Goal: Task Accomplishment & Management: Manage account settings

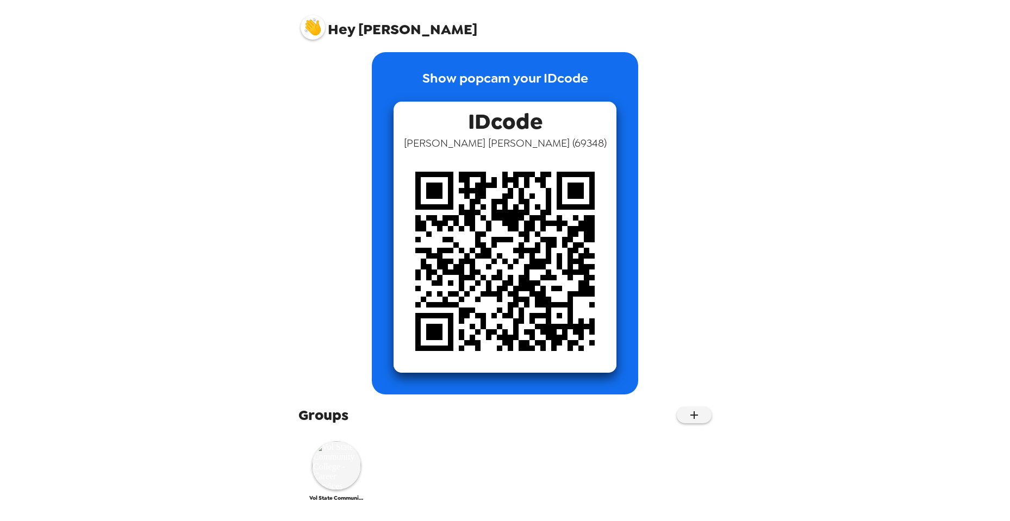
scroll to position [13, 0]
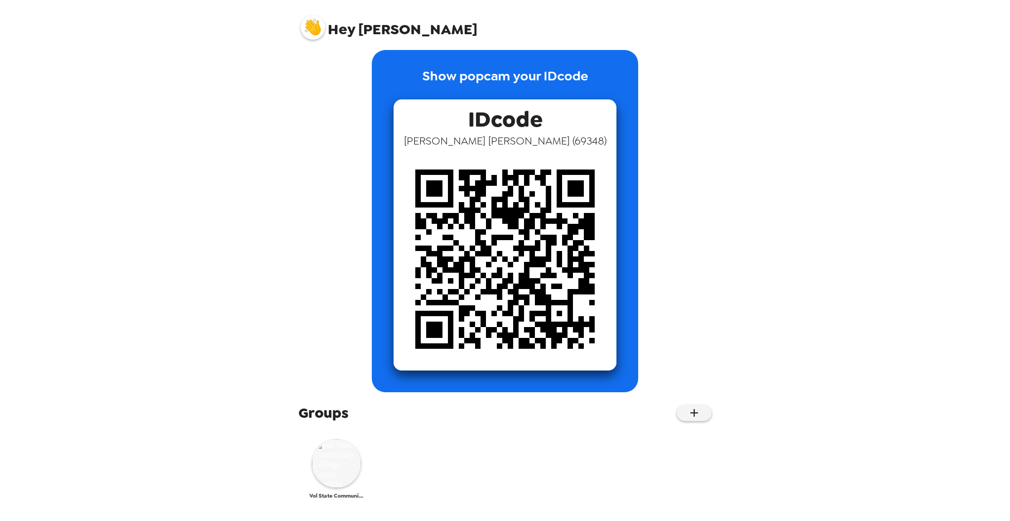
click at [338, 464] on img at bounding box center [336, 463] width 49 height 49
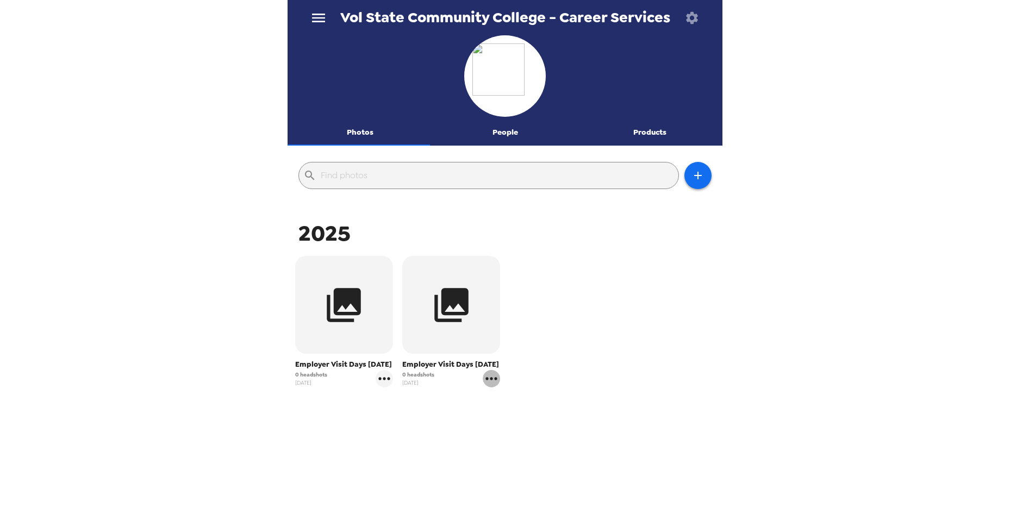
click at [490, 379] on icon "gallery menu" at bounding box center [491, 378] width 11 height 3
click at [545, 422] on span "Copy gallery link" at bounding box center [554, 421] width 90 height 13
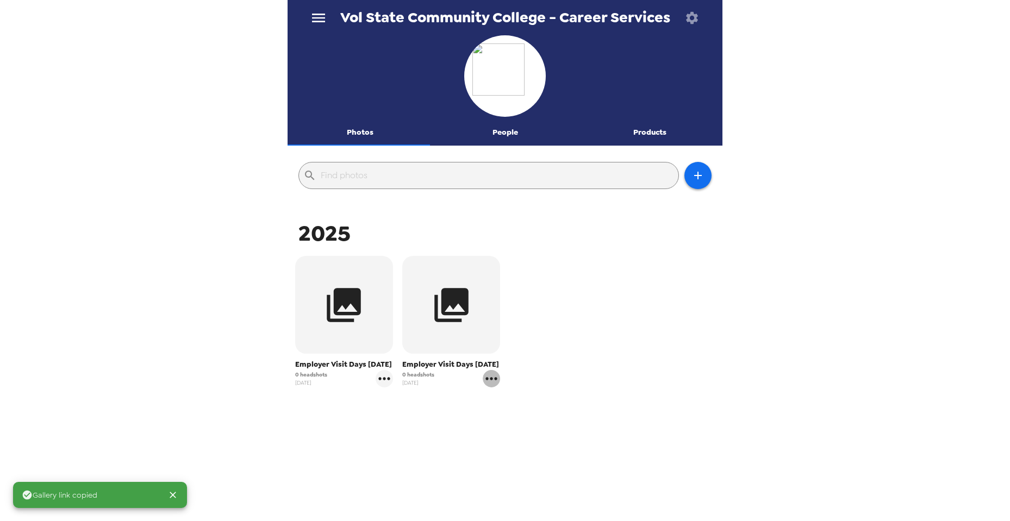
click at [489, 377] on icon "gallery menu" at bounding box center [491, 378] width 17 height 17
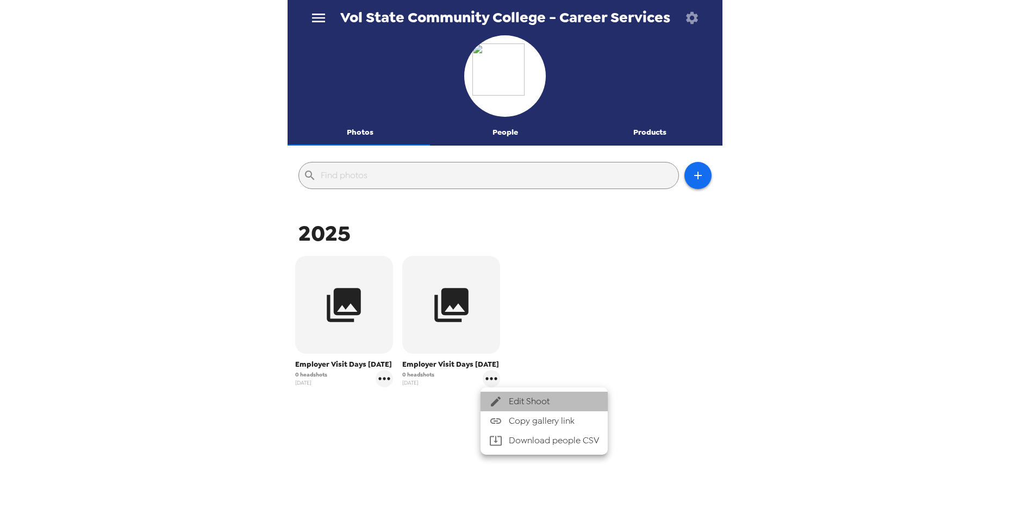
click at [519, 401] on span "Edit Shoot" at bounding box center [554, 401] width 90 height 13
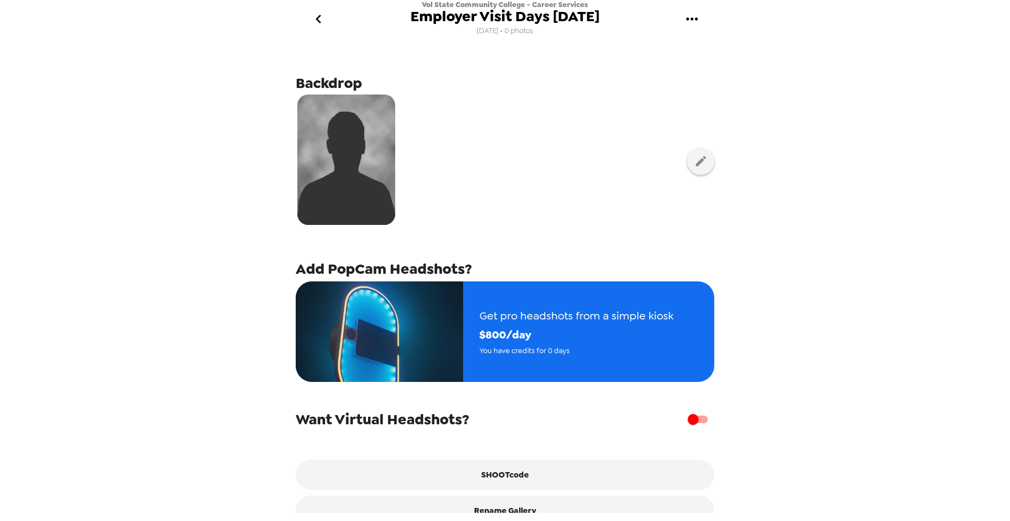
click at [357, 163] on img at bounding box center [346, 160] width 98 height 130
click at [694, 165] on icon "button" at bounding box center [701, 161] width 14 height 14
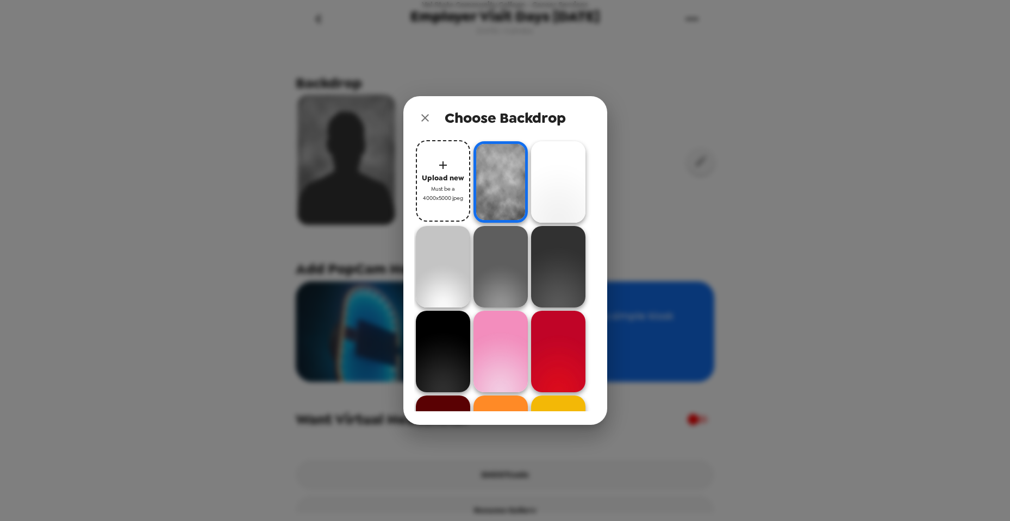
click at [646, 90] on div "Choose Backdrop Upload new Must be a 4000x5000 jpeg" at bounding box center [505, 260] width 1010 height 521
click at [427, 116] on icon "close" at bounding box center [425, 117] width 13 height 13
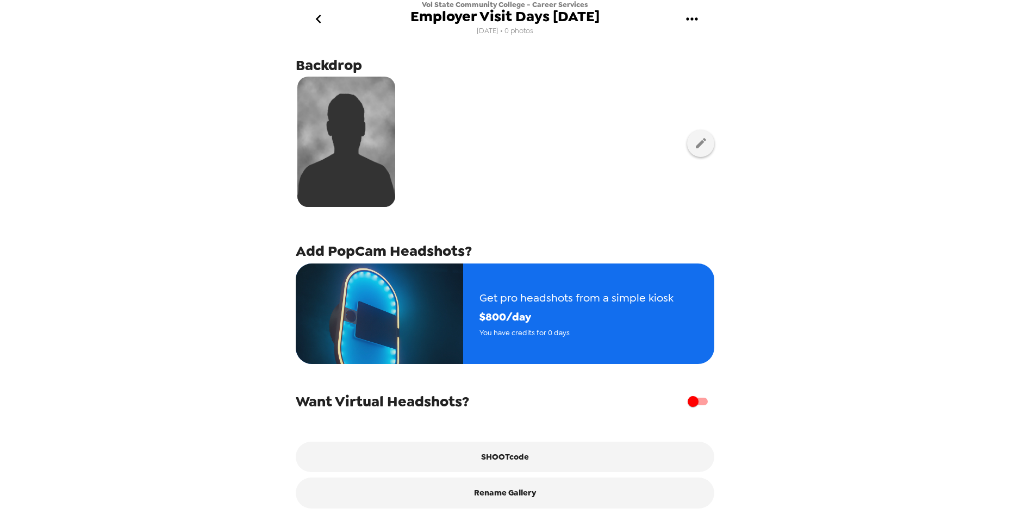
scroll to position [28, 0]
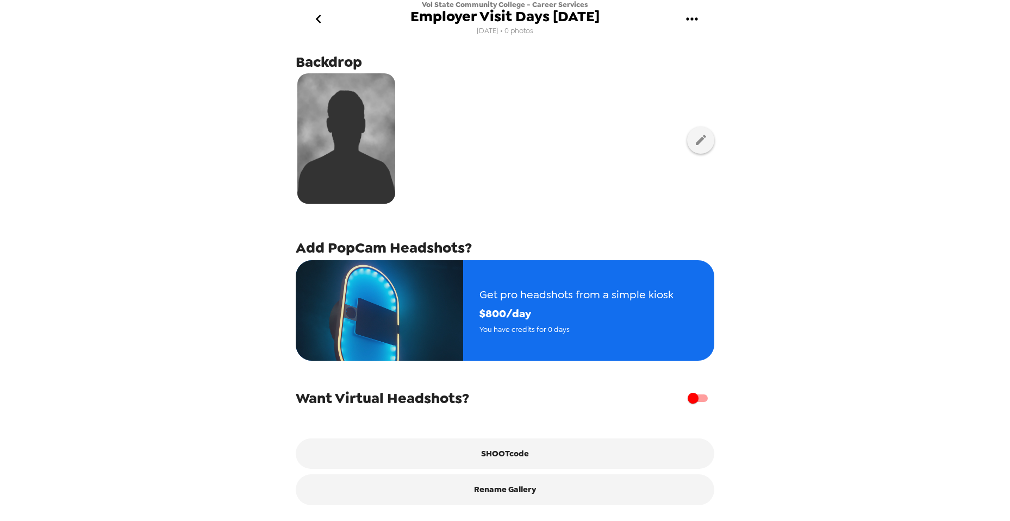
click at [686, 394] on input "checkbox" at bounding box center [693, 398] width 62 height 21
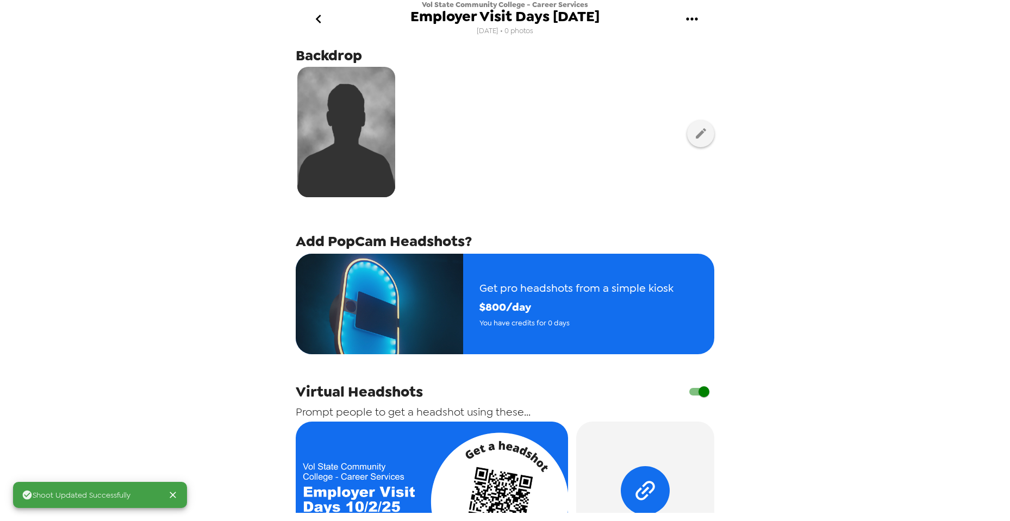
scroll to position [191, 0]
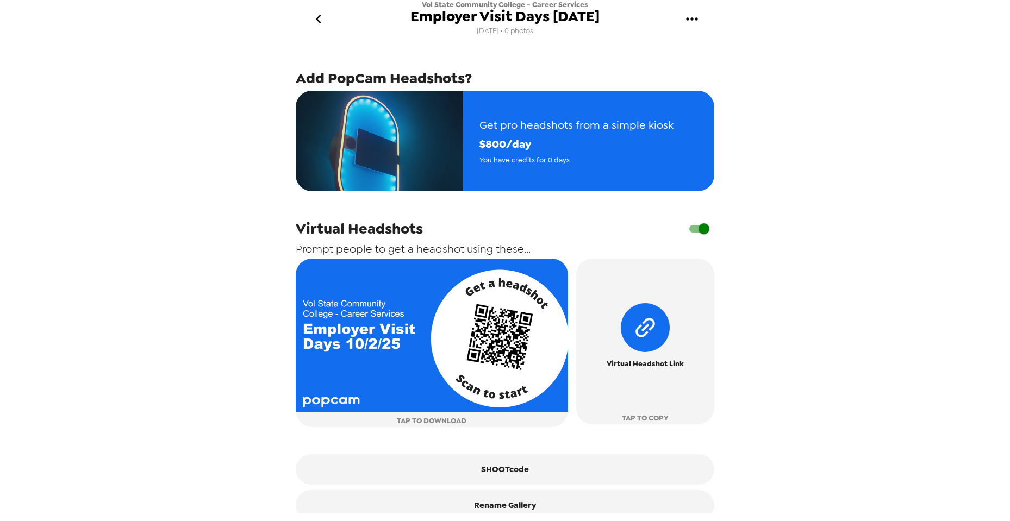
click at [695, 234] on input "checkbox" at bounding box center [704, 228] width 62 height 21
checkbox input "true"
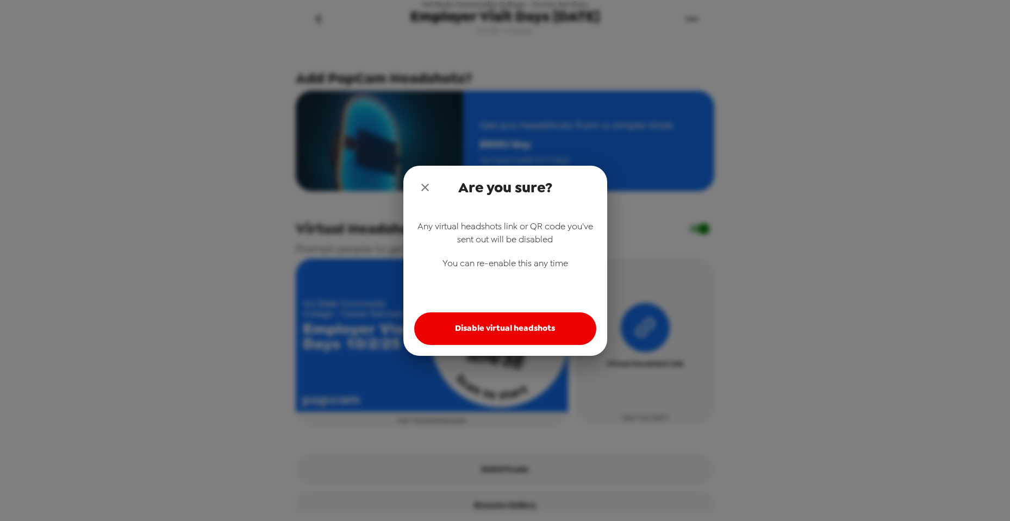
click at [422, 186] on icon "close" at bounding box center [425, 187] width 13 height 13
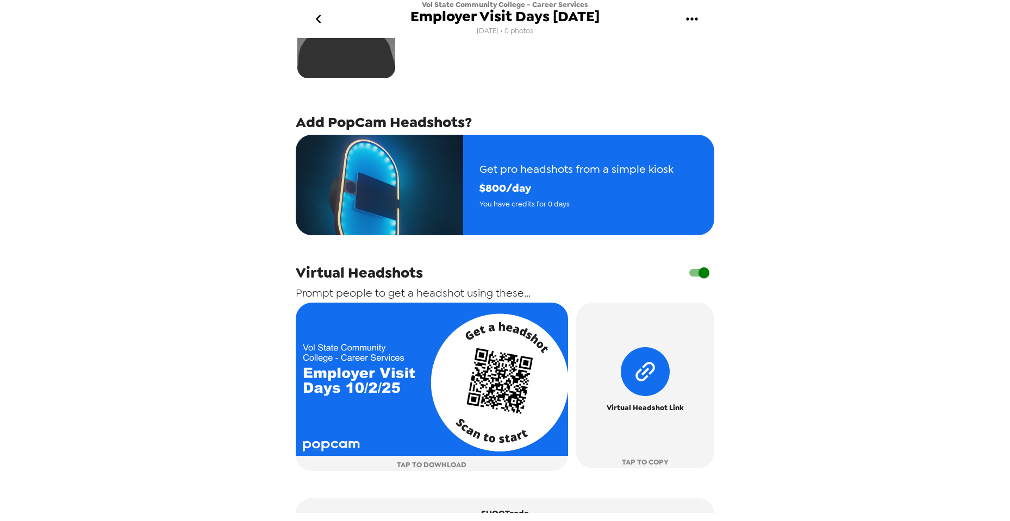
scroll to position [0, 0]
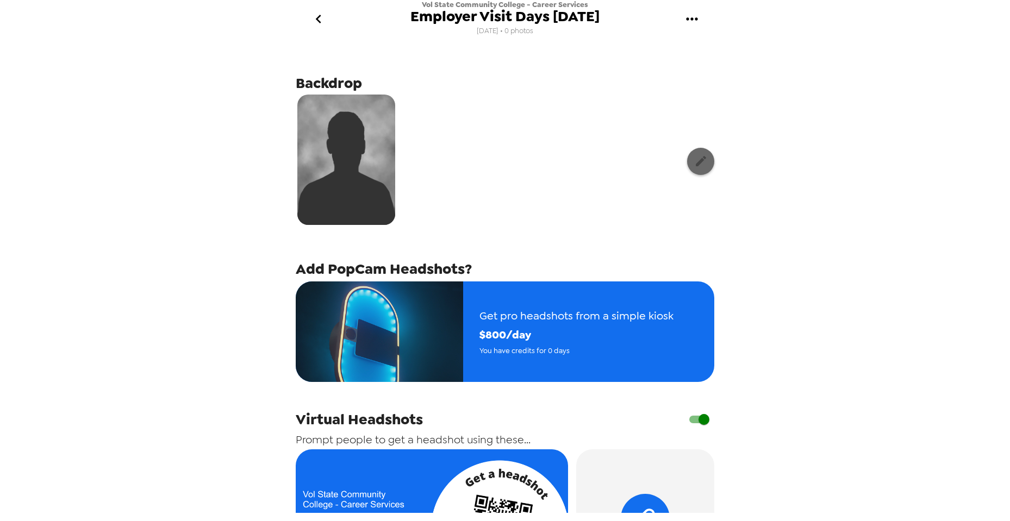
click at [696, 165] on icon "button" at bounding box center [701, 161] width 10 height 10
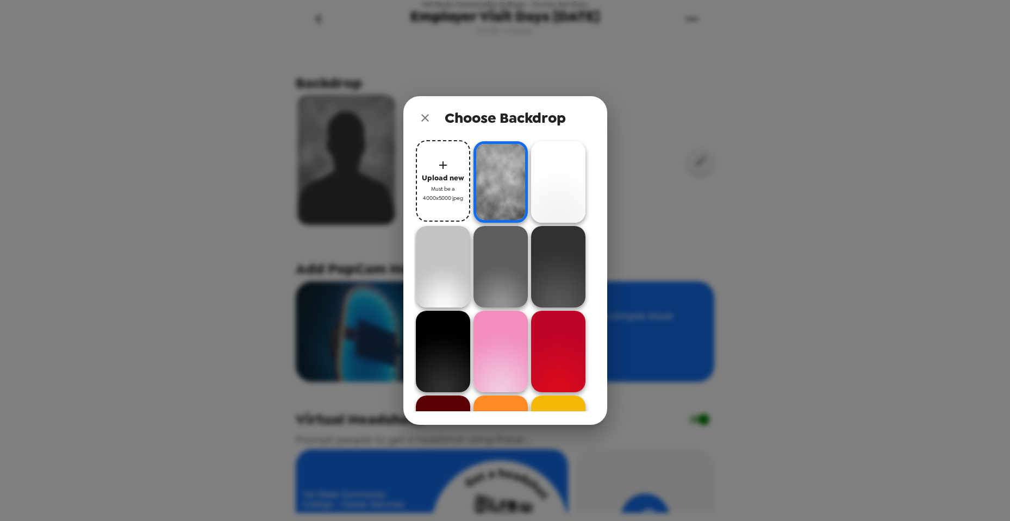
click at [600, 63] on div "Choose Backdrop Upload new Must be a 4000x5000 jpeg" at bounding box center [505, 260] width 1010 height 521
click at [501, 185] on img at bounding box center [500, 182] width 54 height 82
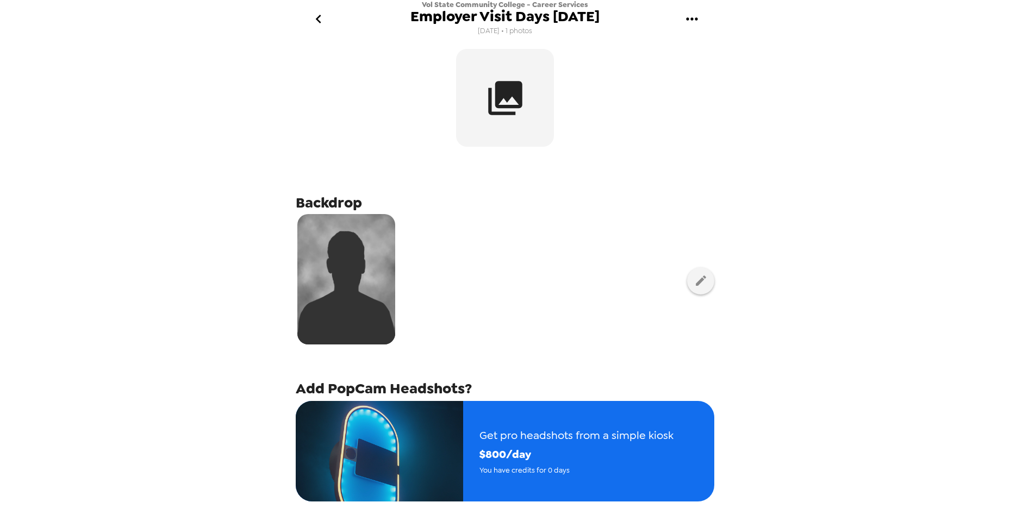
scroll to position [329, 0]
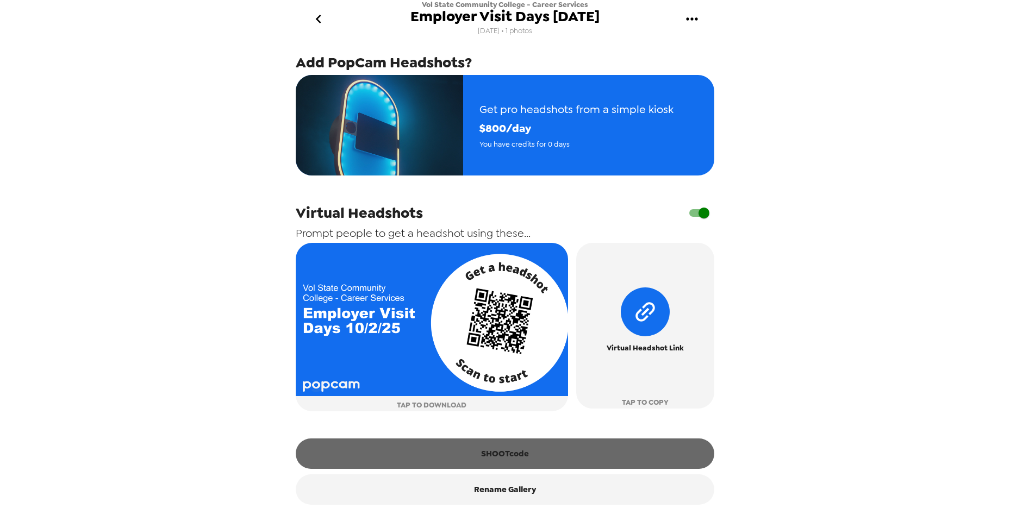
click at [509, 453] on button "SHOOTcode" at bounding box center [505, 454] width 419 height 30
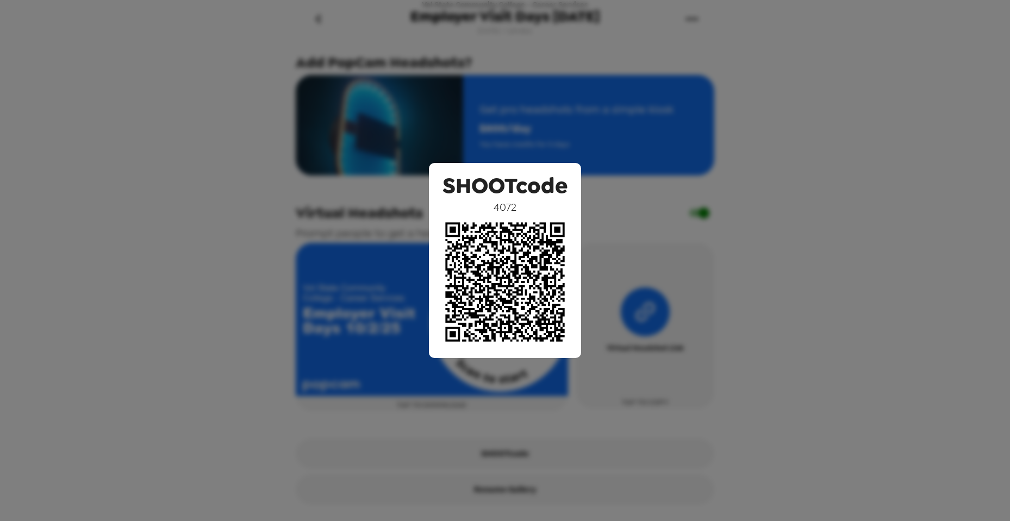
click at [645, 60] on div "SHOOTcode 4072" at bounding box center [505, 260] width 1010 height 521
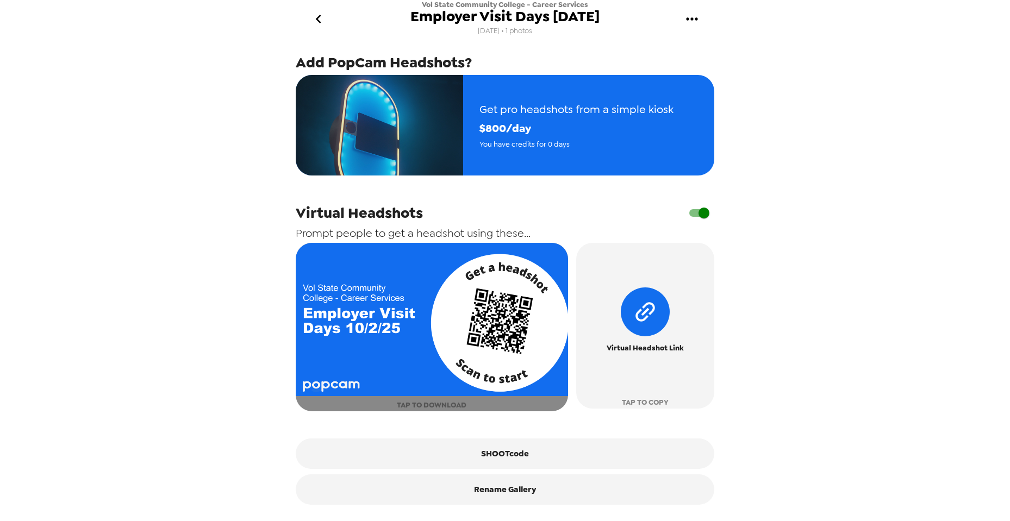
scroll to position [0, 0]
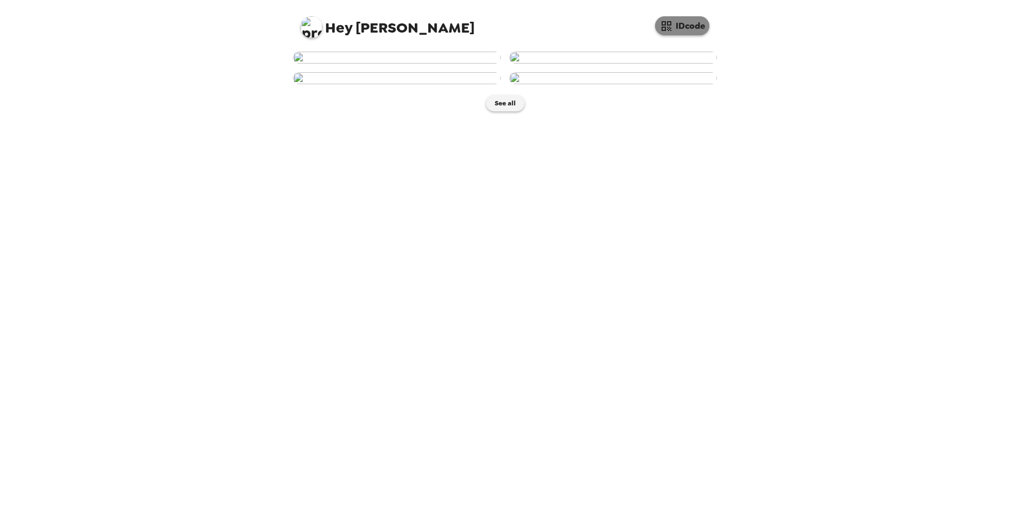
click at [666, 22] on icon "button" at bounding box center [666, 26] width 13 height 13
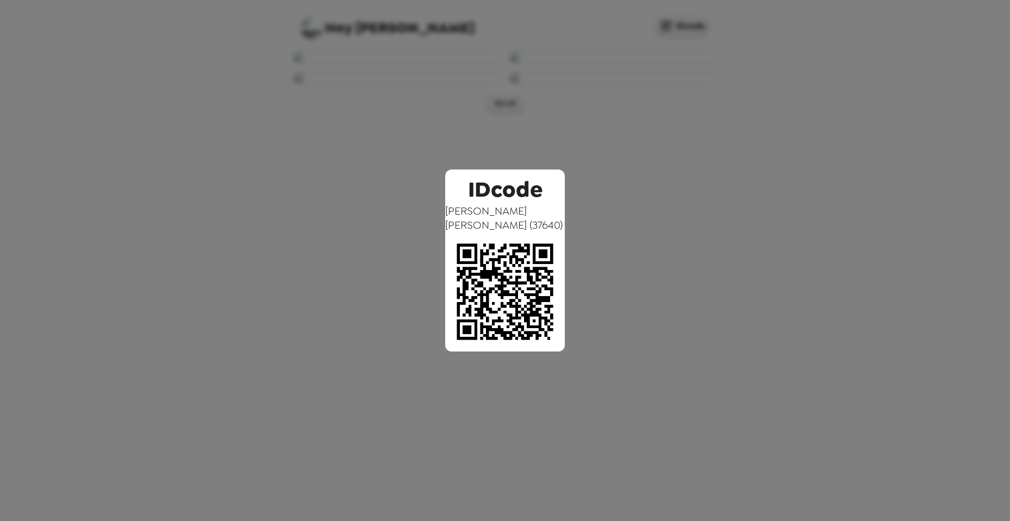
click at [895, 159] on div "IDcode Tiffany Russell ( 37640 )" at bounding box center [505, 260] width 1010 height 521
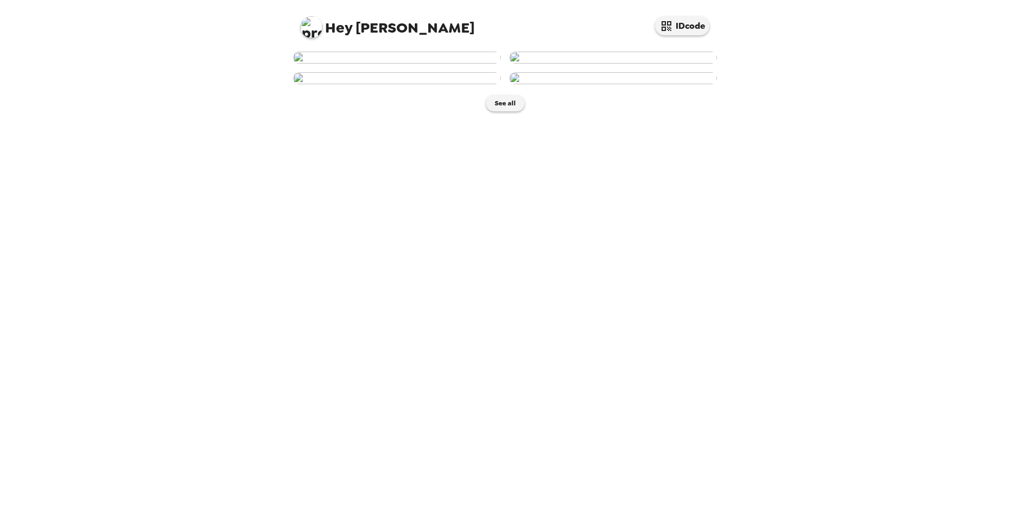
click at [320, 24] on img at bounding box center [312, 27] width 22 height 22
click at [822, 261] on div at bounding box center [505, 260] width 1010 height 521
